Goal: Information Seeking & Learning: Learn about a topic

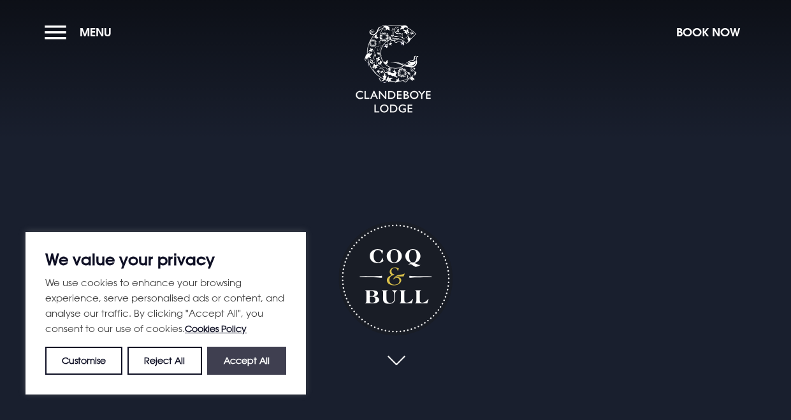
click at [239, 355] on button "Accept All" at bounding box center [246, 361] width 79 height 28
checkbox input "true"
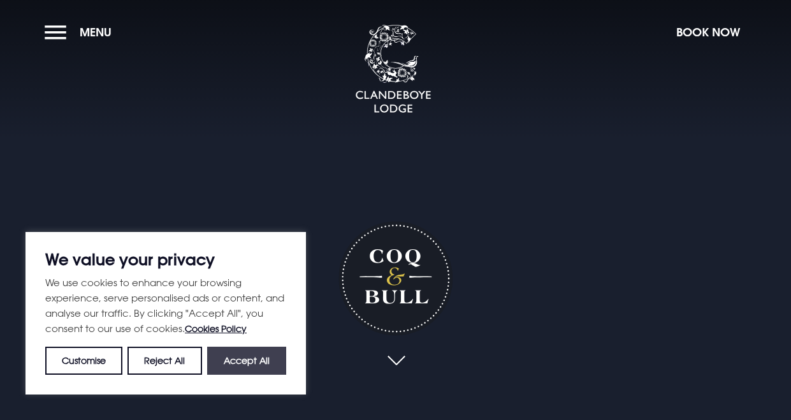
checkbox input "true"
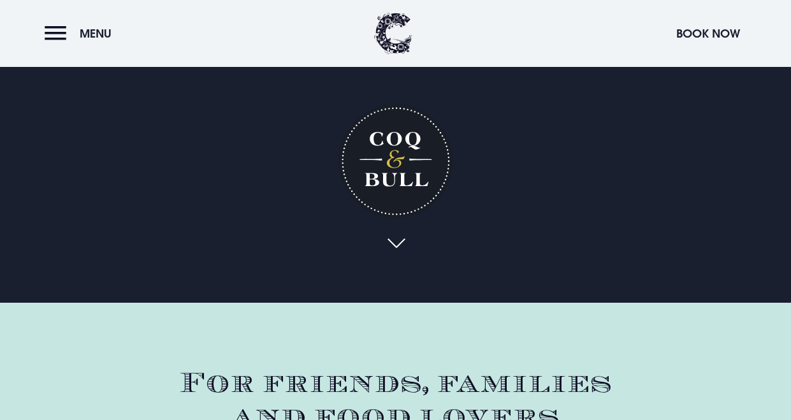
scroll to position [127, 0]
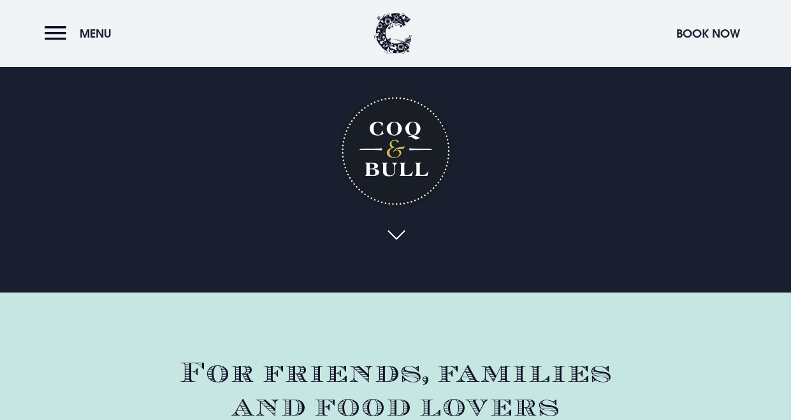
click at [398, 234] on link at bounding box center [395, 236] width 29 height 28
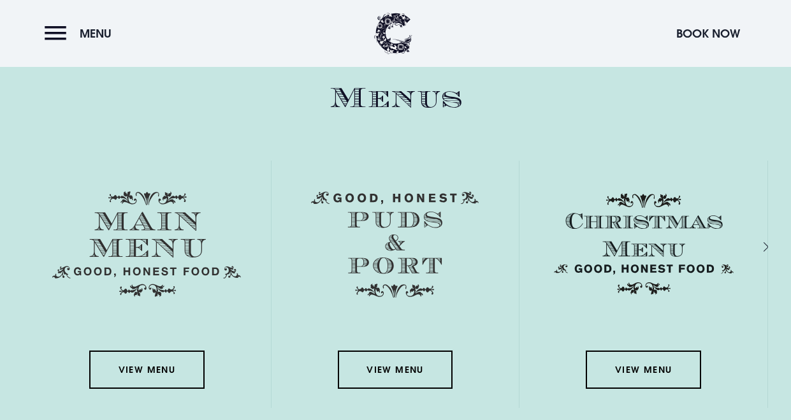
scroll to position [1848, 0]
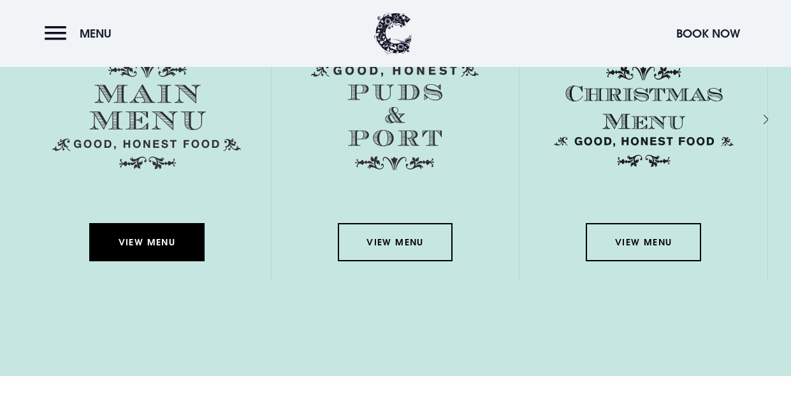
click at [148, 237] on link "View Menu" at bounding box center [146, 242] width 115 height 38
